Goal: Transaction & Acquisition: Purchase product/service

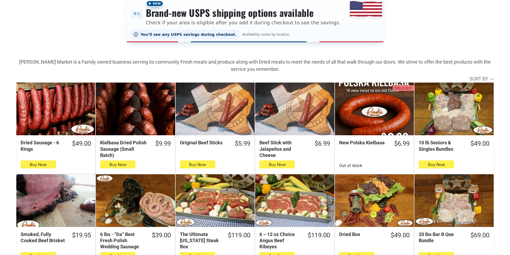
scroll to position [107, 0]
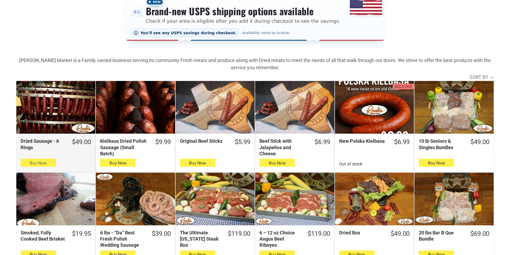
click at [52, 166] on button "Buy Now" at bounding box center [38, 163] width 35 height 8
click at [47, 164] on span "Buy Now" at bounding box center [38, 163] width 17 height 5
click at [24, 163] on button "Buy Now" at bounding box center [38, 163] width 35 height 8
